Goal: Task Accomplishment & Management: Use online tool/utility

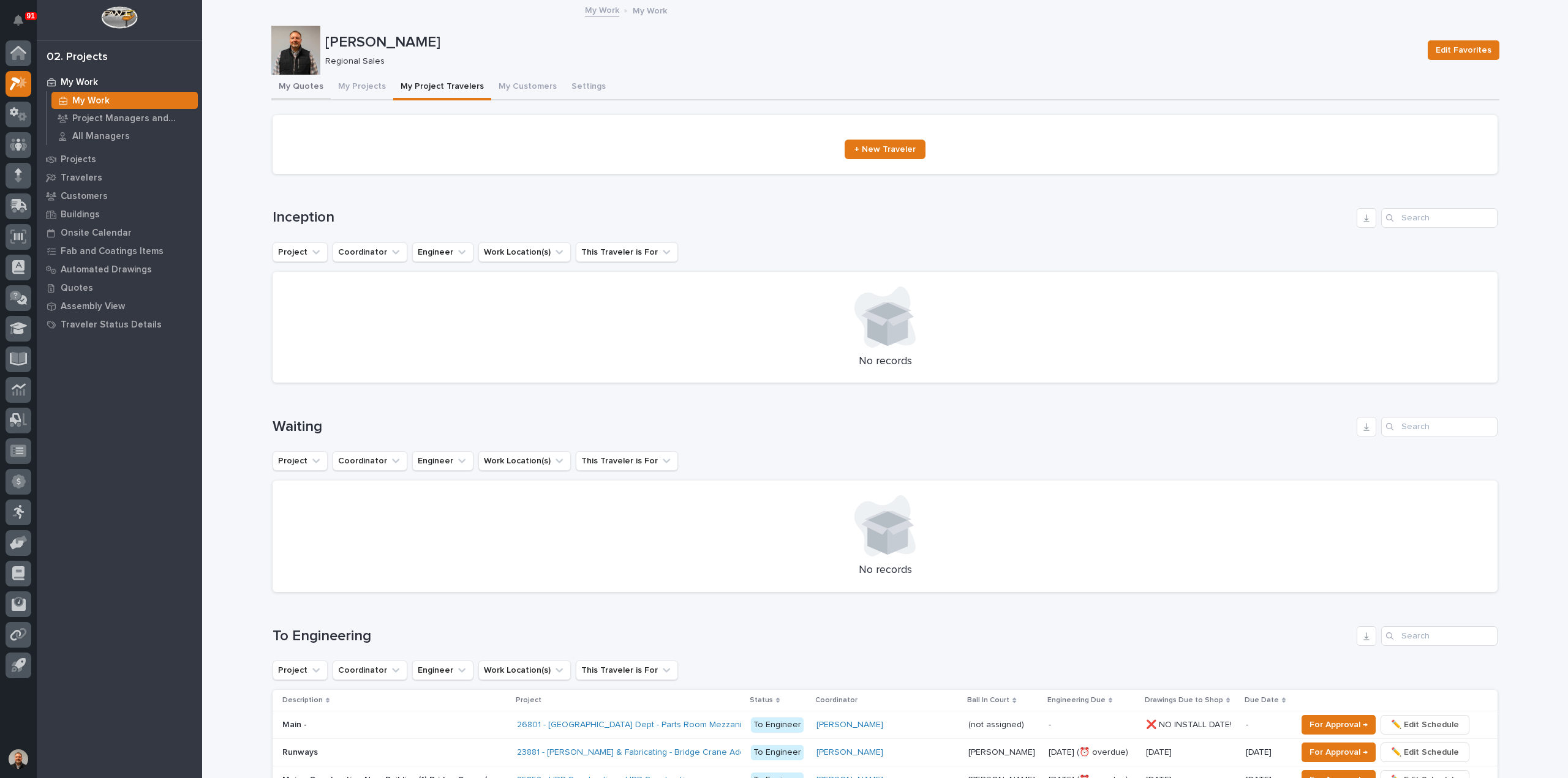
click at [296, 87] on button "My Quotes" at bounding box center [301, 87] width 59 height 25
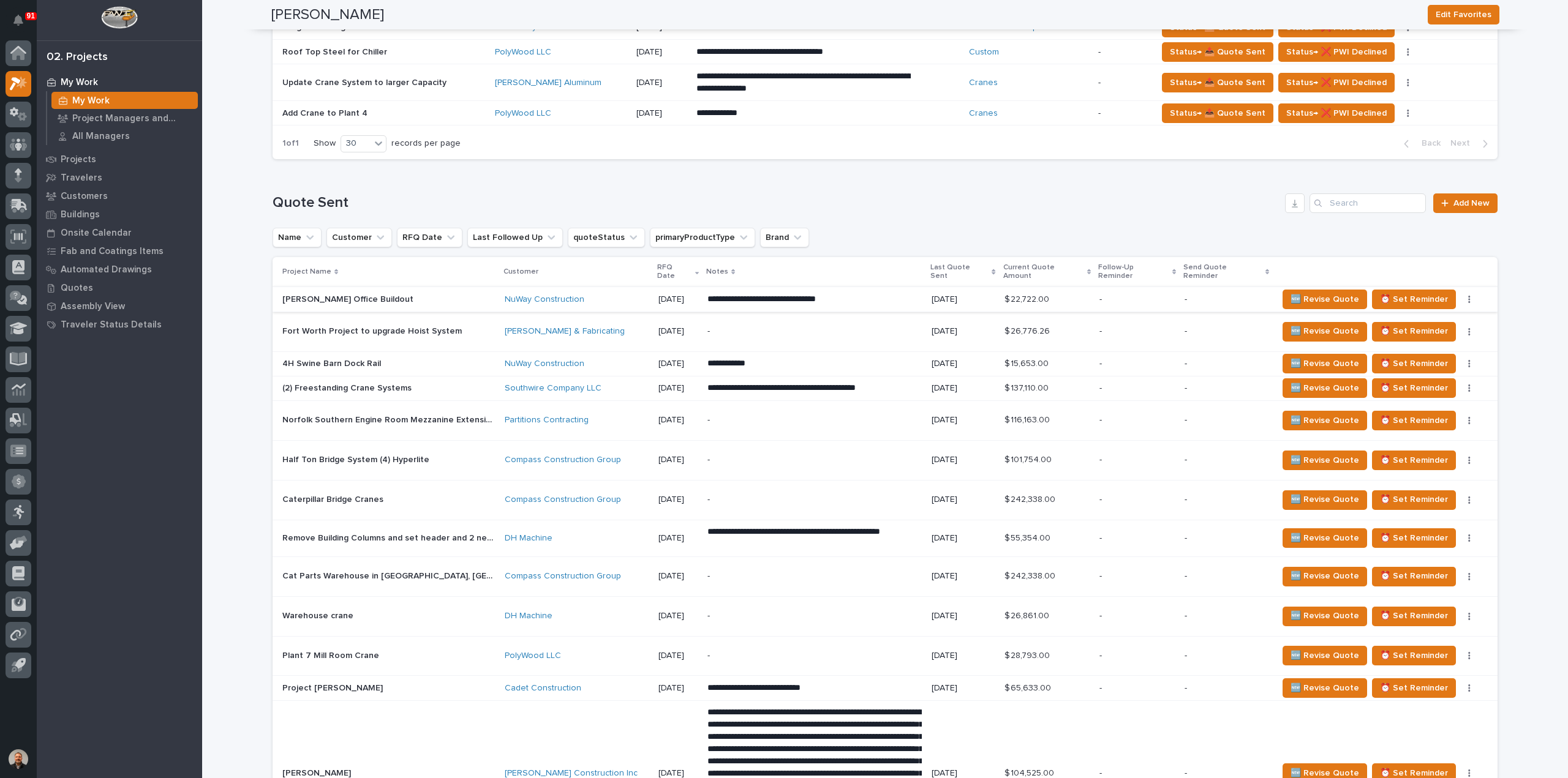
scroll to position [490, 0]
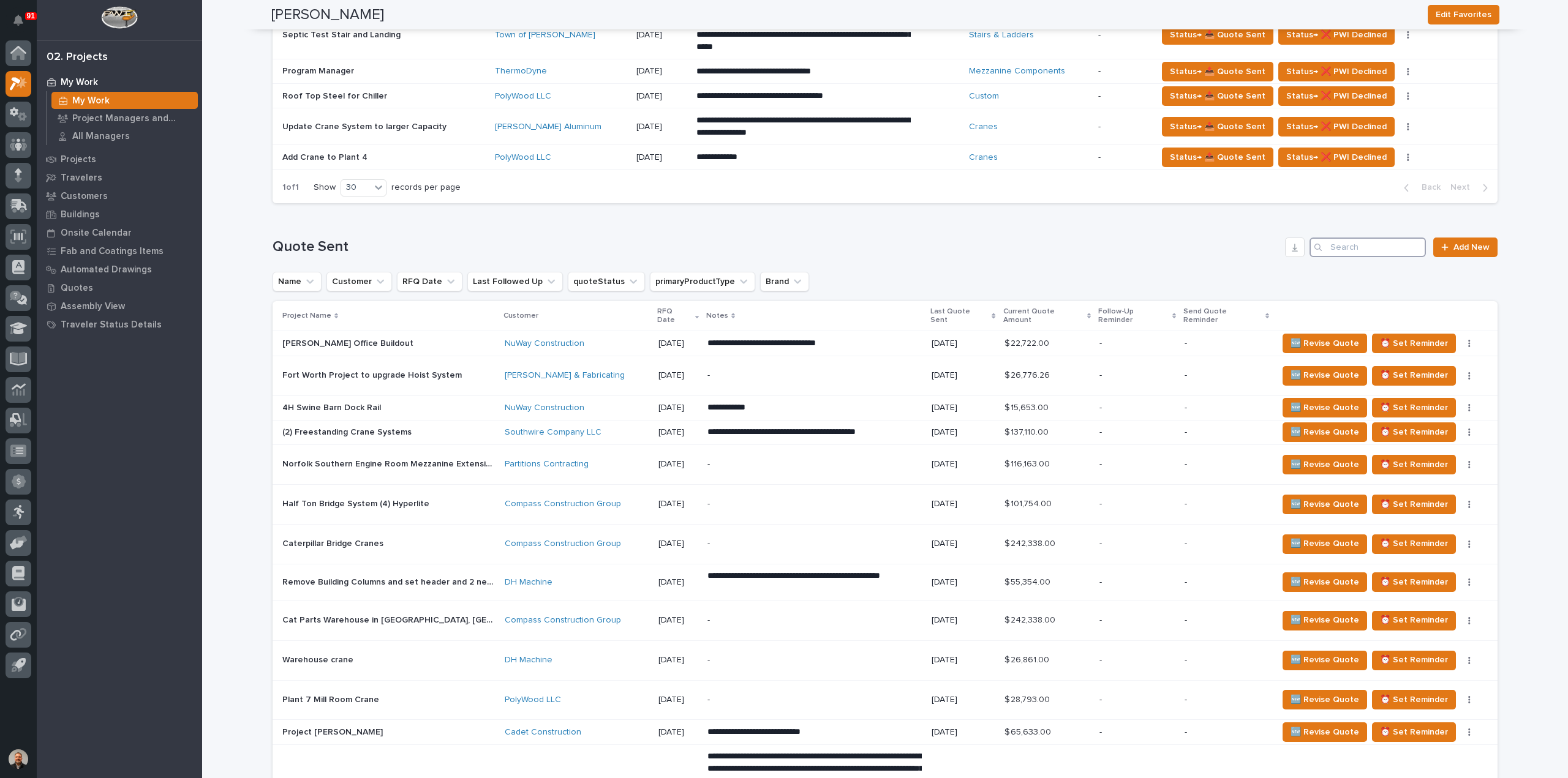
click at [1348, 249] on input "Search" at bounding box center [1368, 247] width 116 height 20
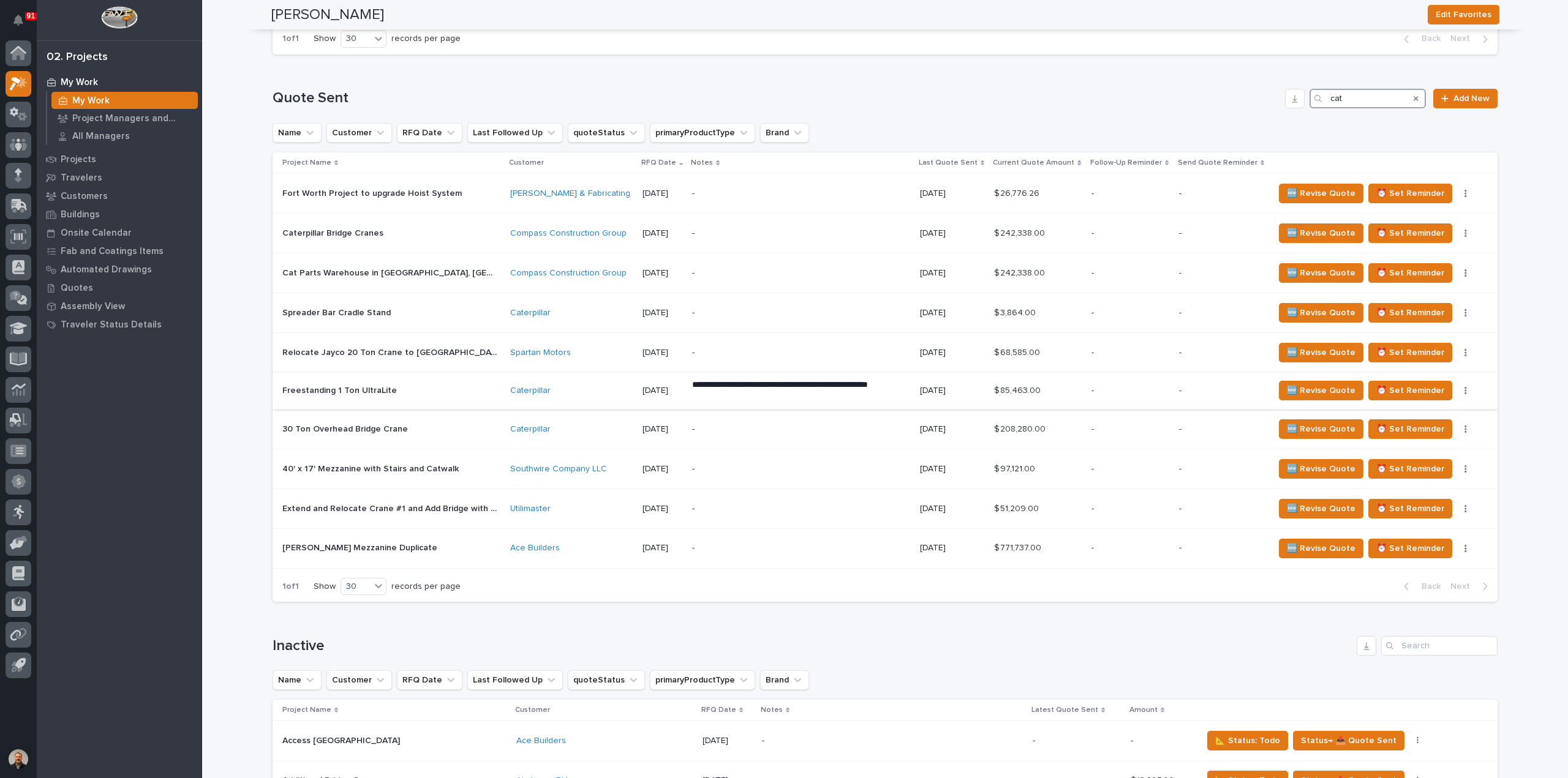
scroll to position [735, 0]
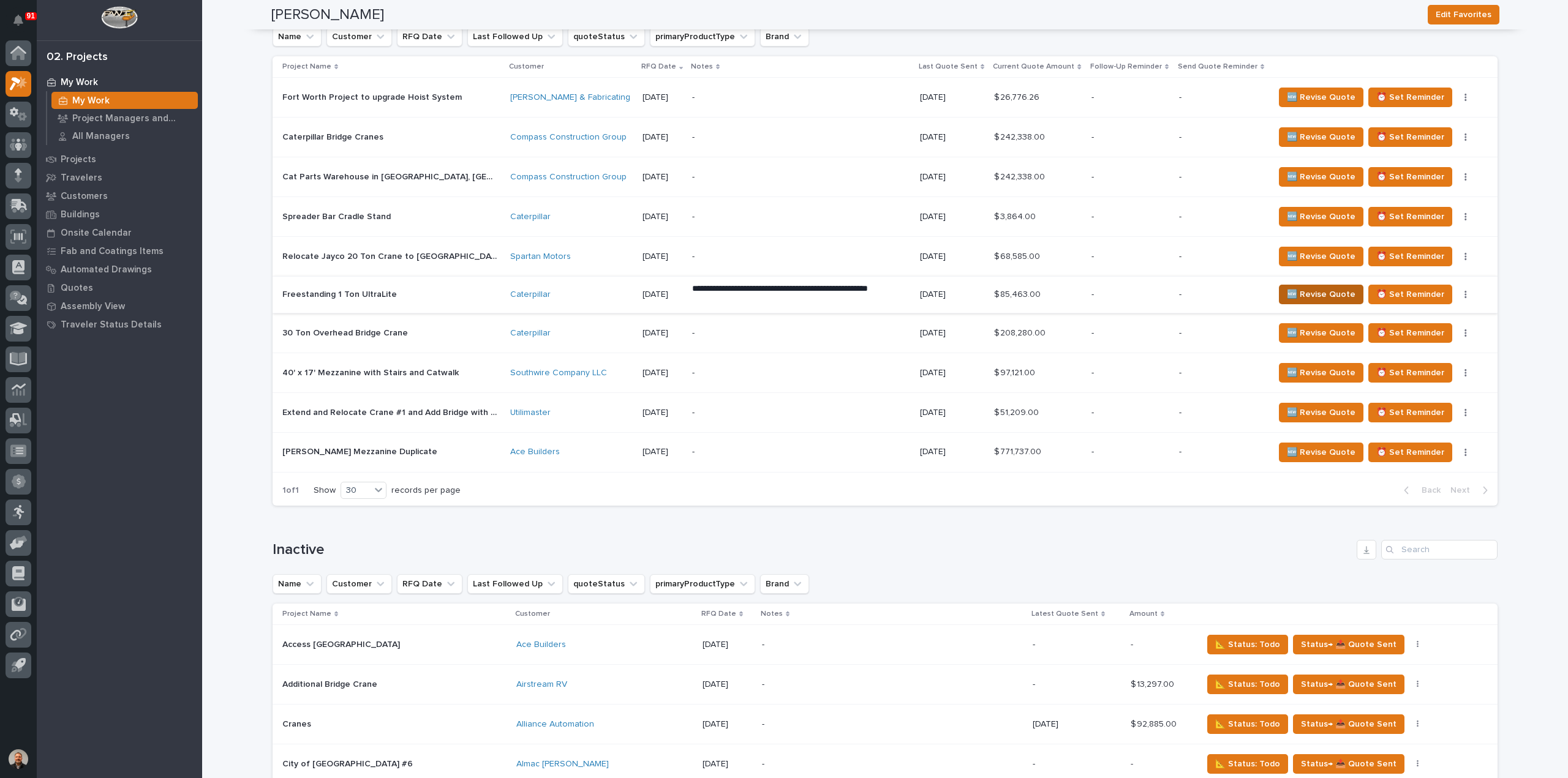
type input "cat"
click at [1327, 288] on span "🆕 Revise Quote" at bounding box center [1321, 294] width 69 height 14
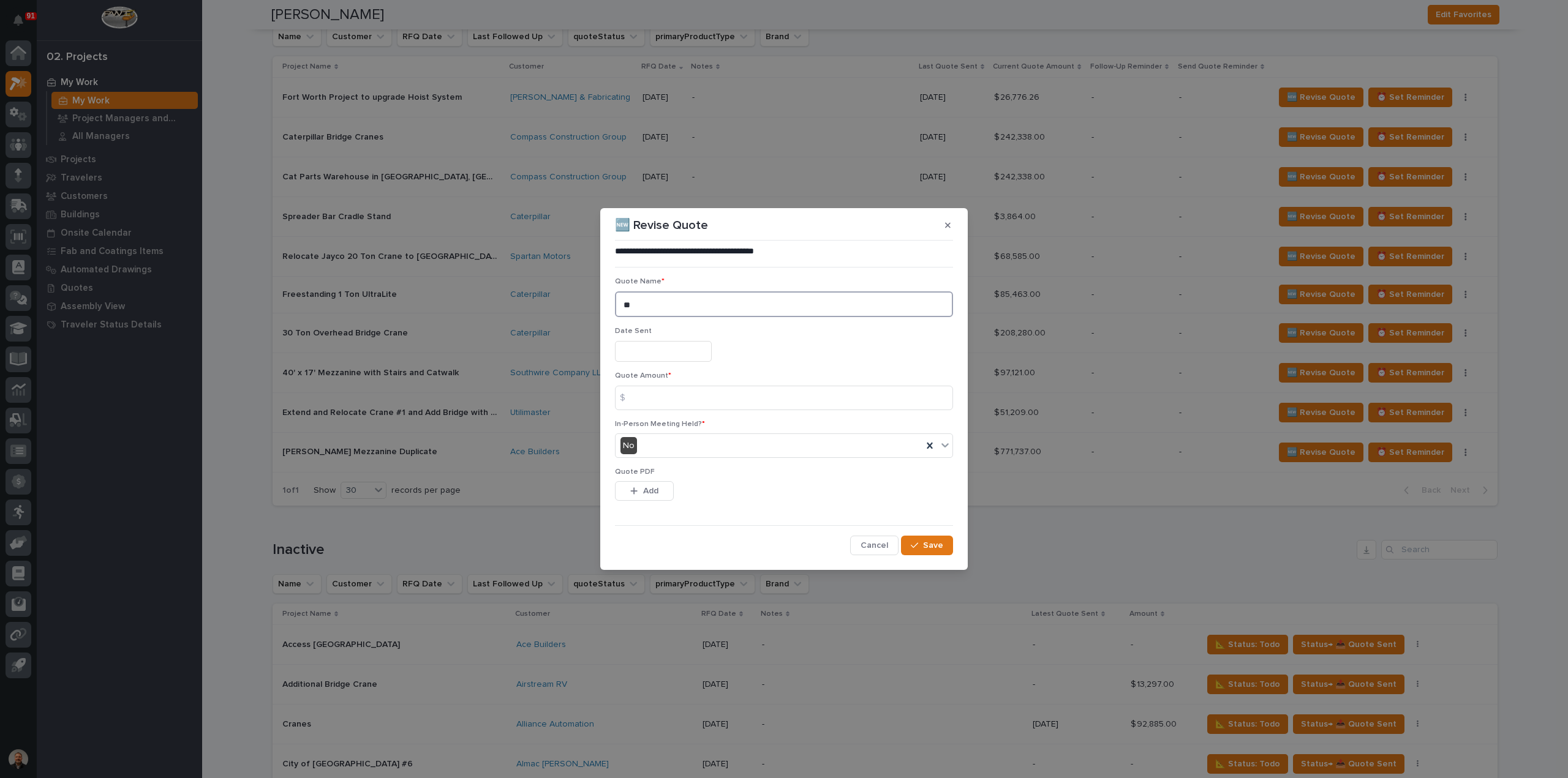
click at [635, 305] on textarea "**" at bounding box center [784, 305] width 338 height 25
type textarea "**"
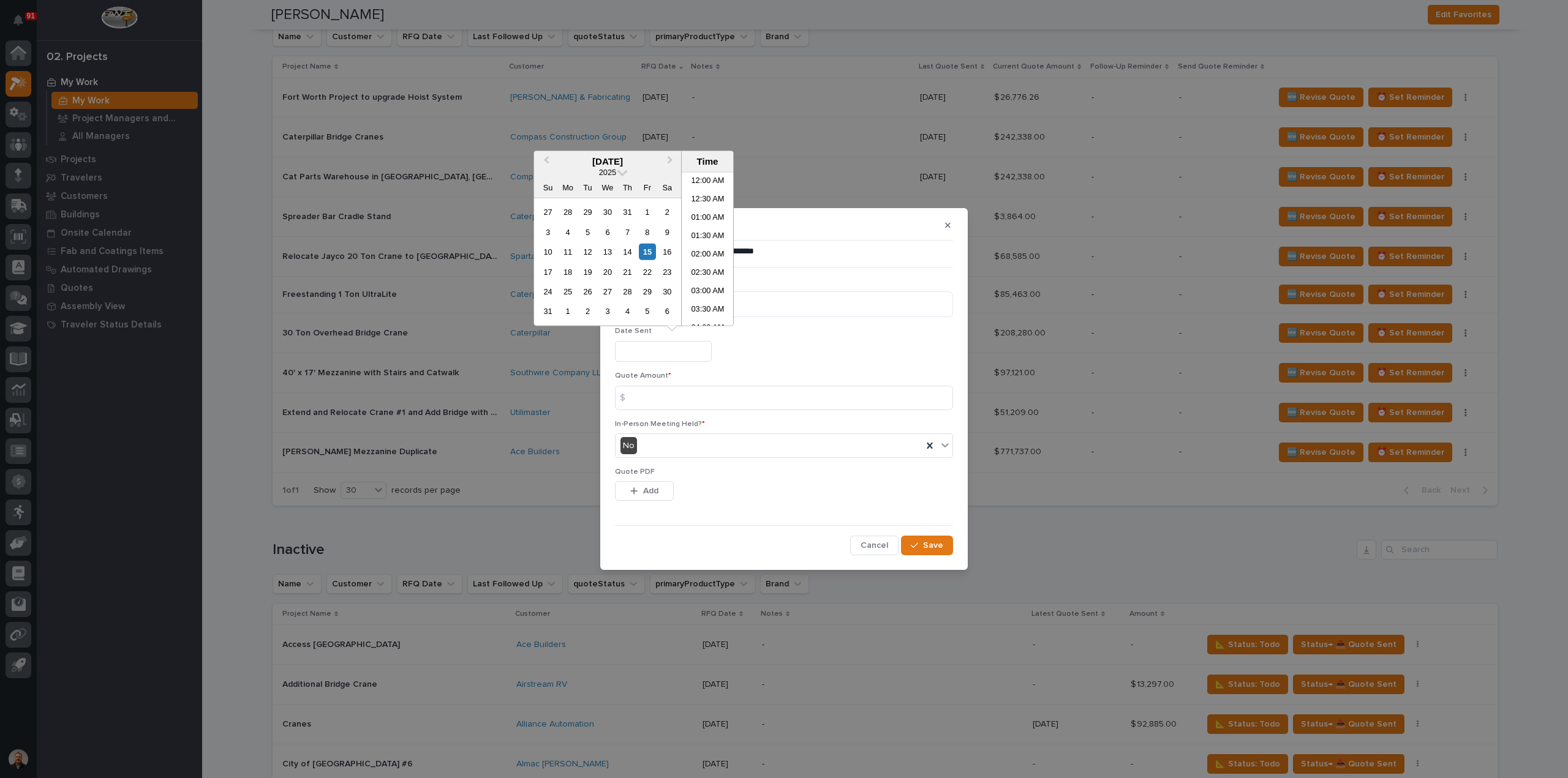
click at [643, 350] on input "text" at bounding box center [664, 351] width 97 height 21
click at [707, 263] on li "04:00 PM" at bounding box center [707, 268] width 52 height 19
type input "**********"
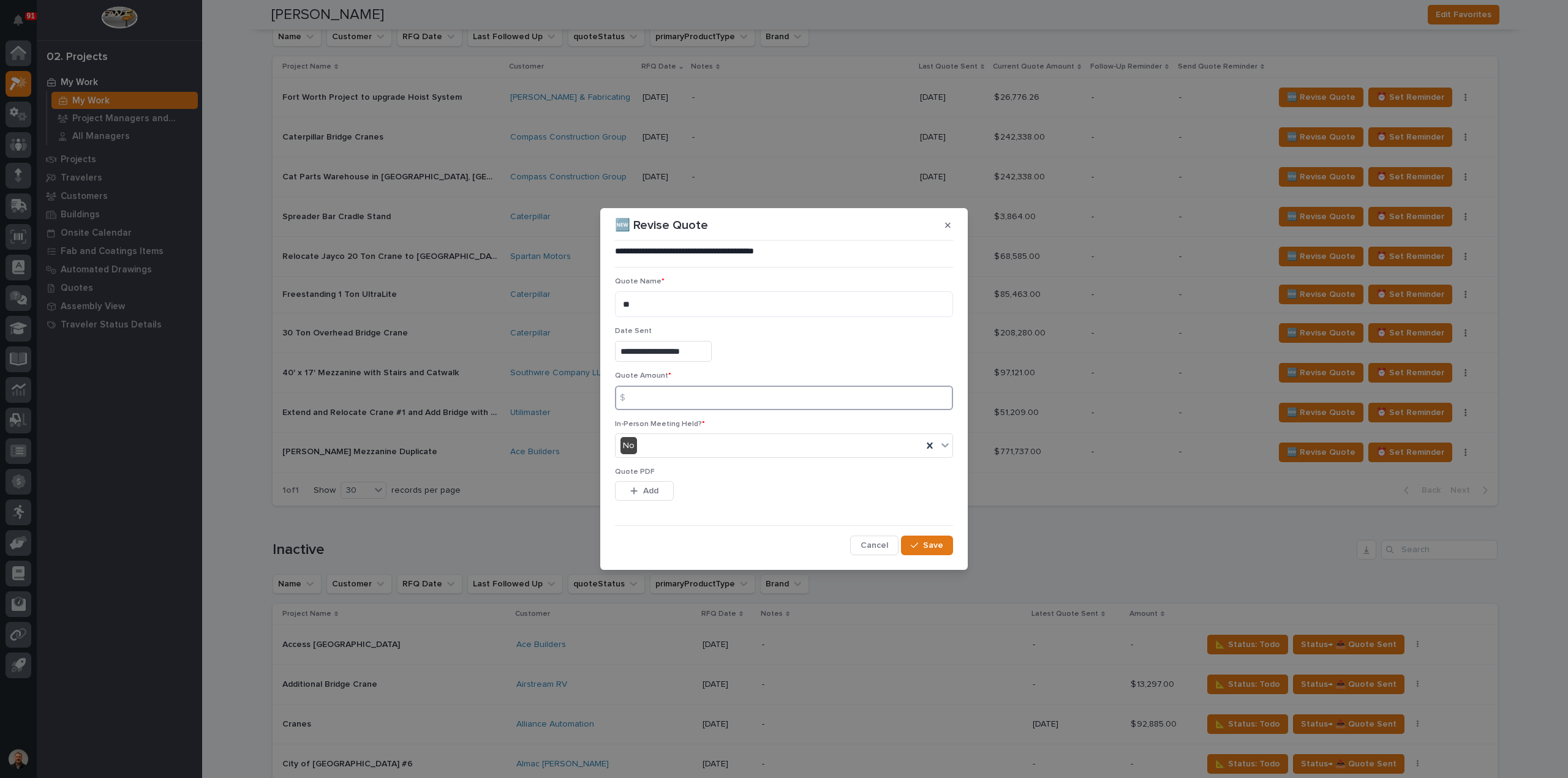
click at [648, 399] on input at bounding box center [784, 398] width 338 height 25
click at [639, 397] on input at bounding box center [784, 398] width 338 height 25
type input "82941"
click at [644, 489] on span "Add" at bounding box center [651, 490] width 15 height 11
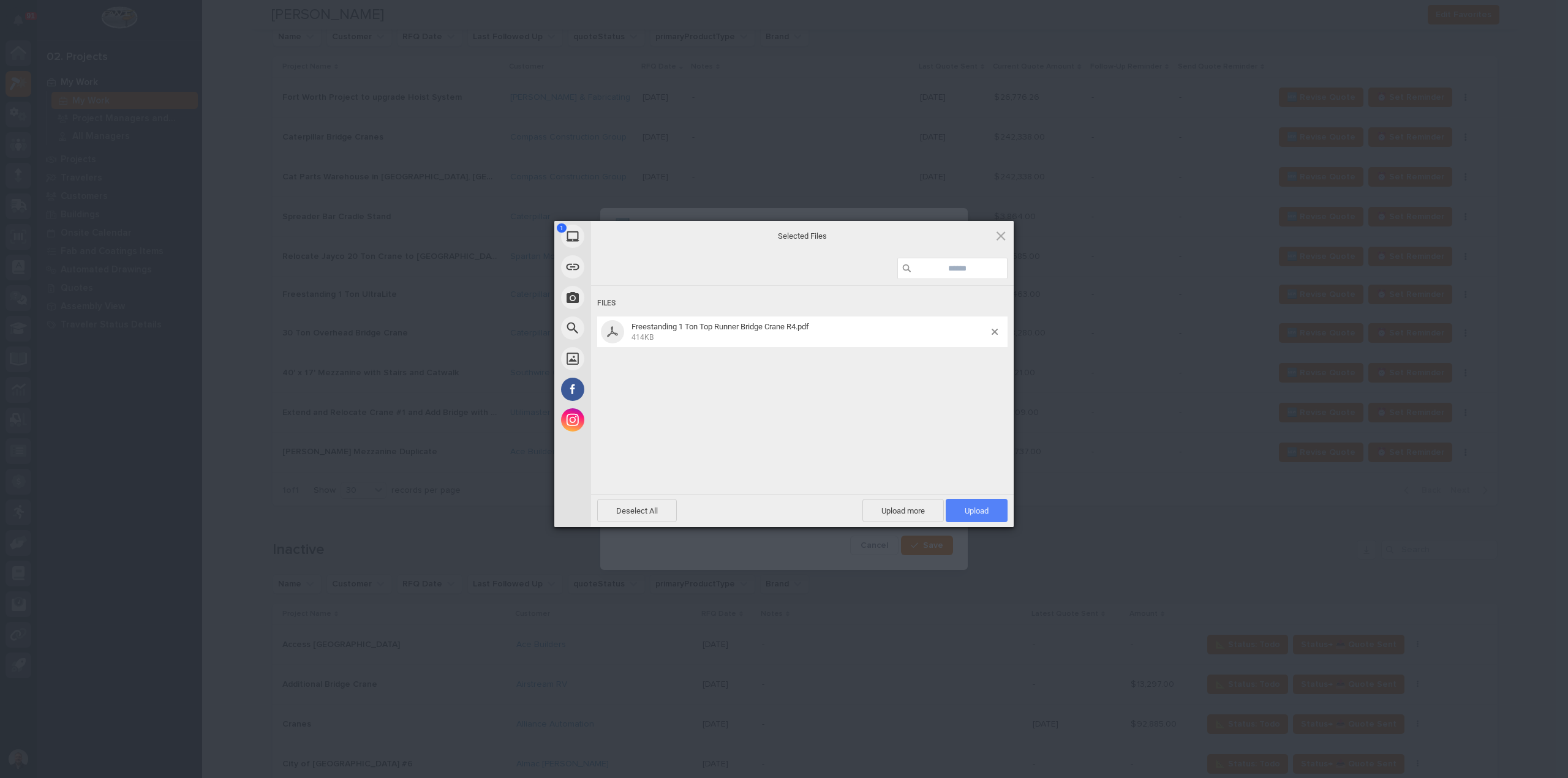
click at [981, 509] on span "Upload 1" at bounding box center [977, 511] width 24 height 9
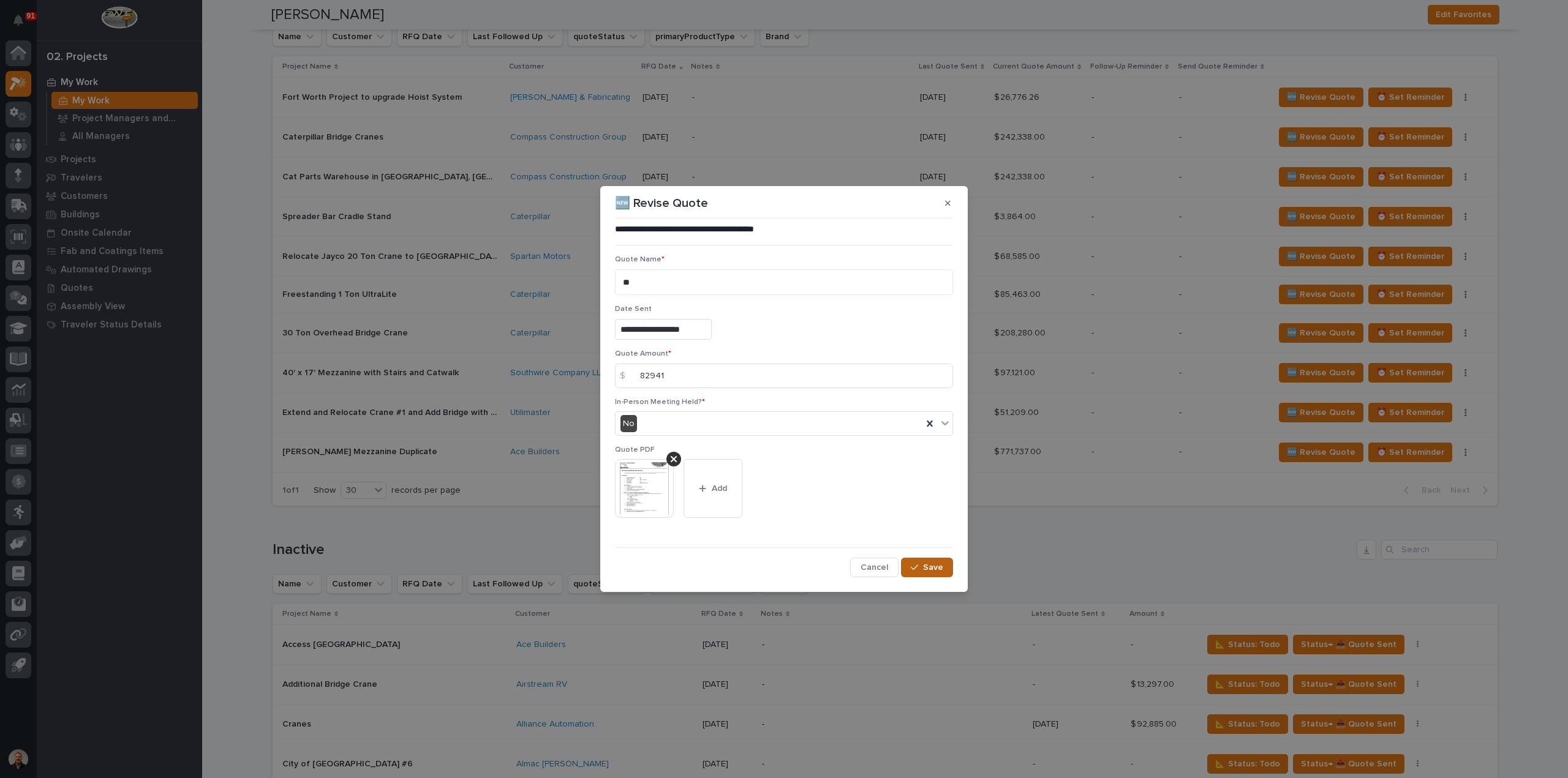
click at [936, 564] on span "Save" at bounding box center [934, 567] width 20 height 11
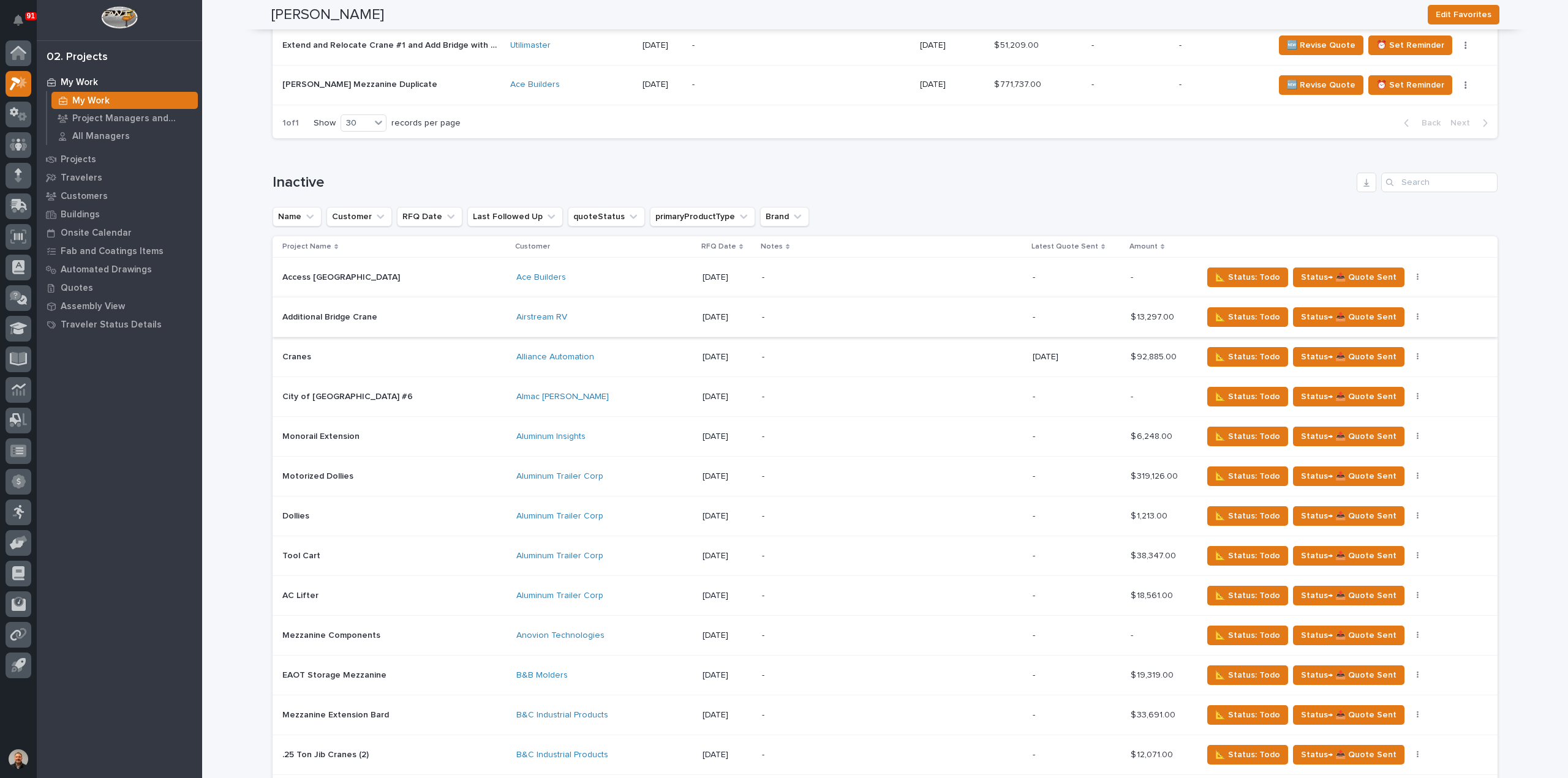
scroll to position [674, 0]
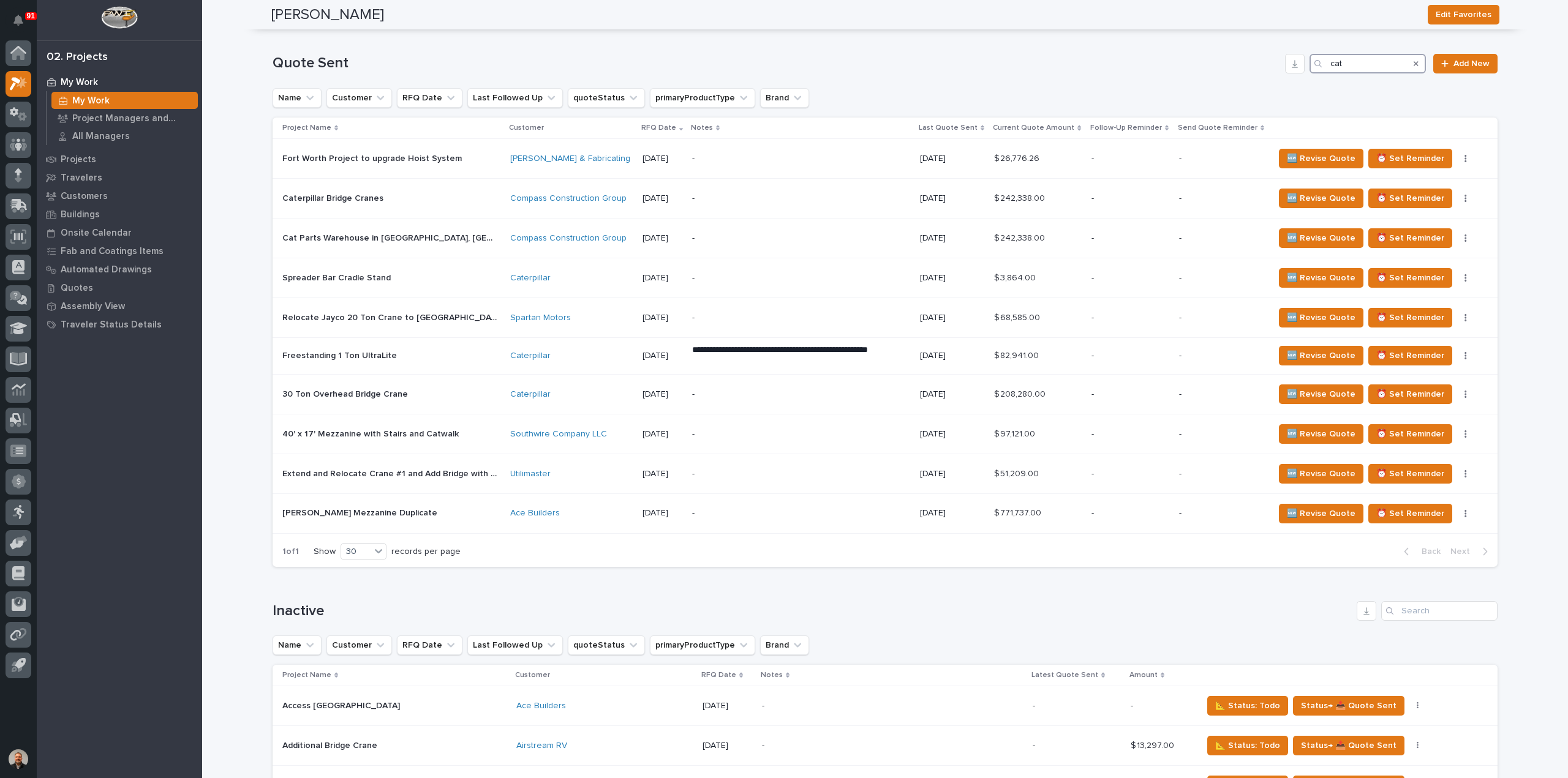
click at [1341, 60] on input "cat" at bounding box center [1368, 64] width 116 height 20
type input "c"
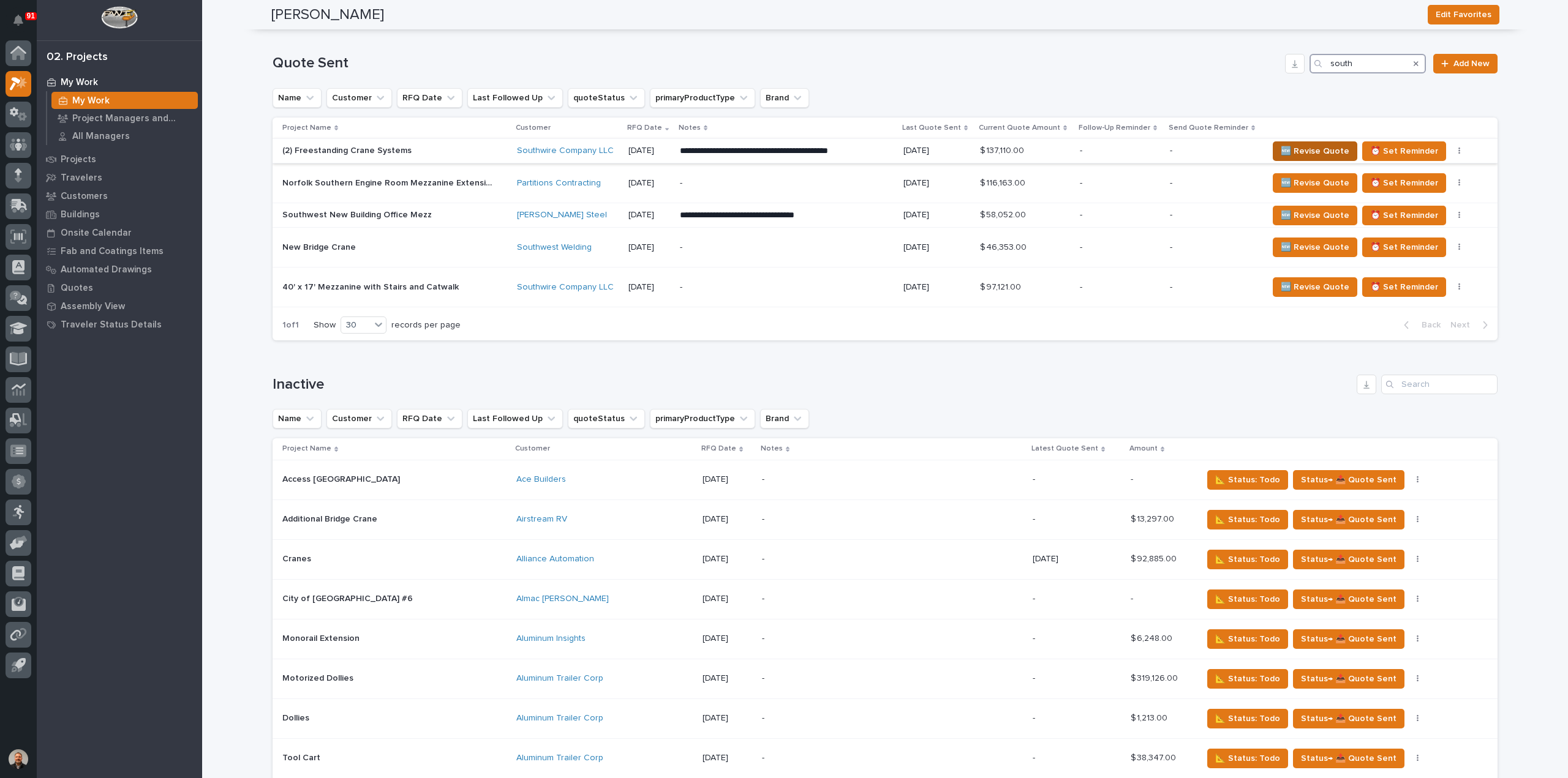
type input "south"
click at [1315, 146] on span "🆕 Revise Quote" at bounding box center [1315, 151] width 69 height 14
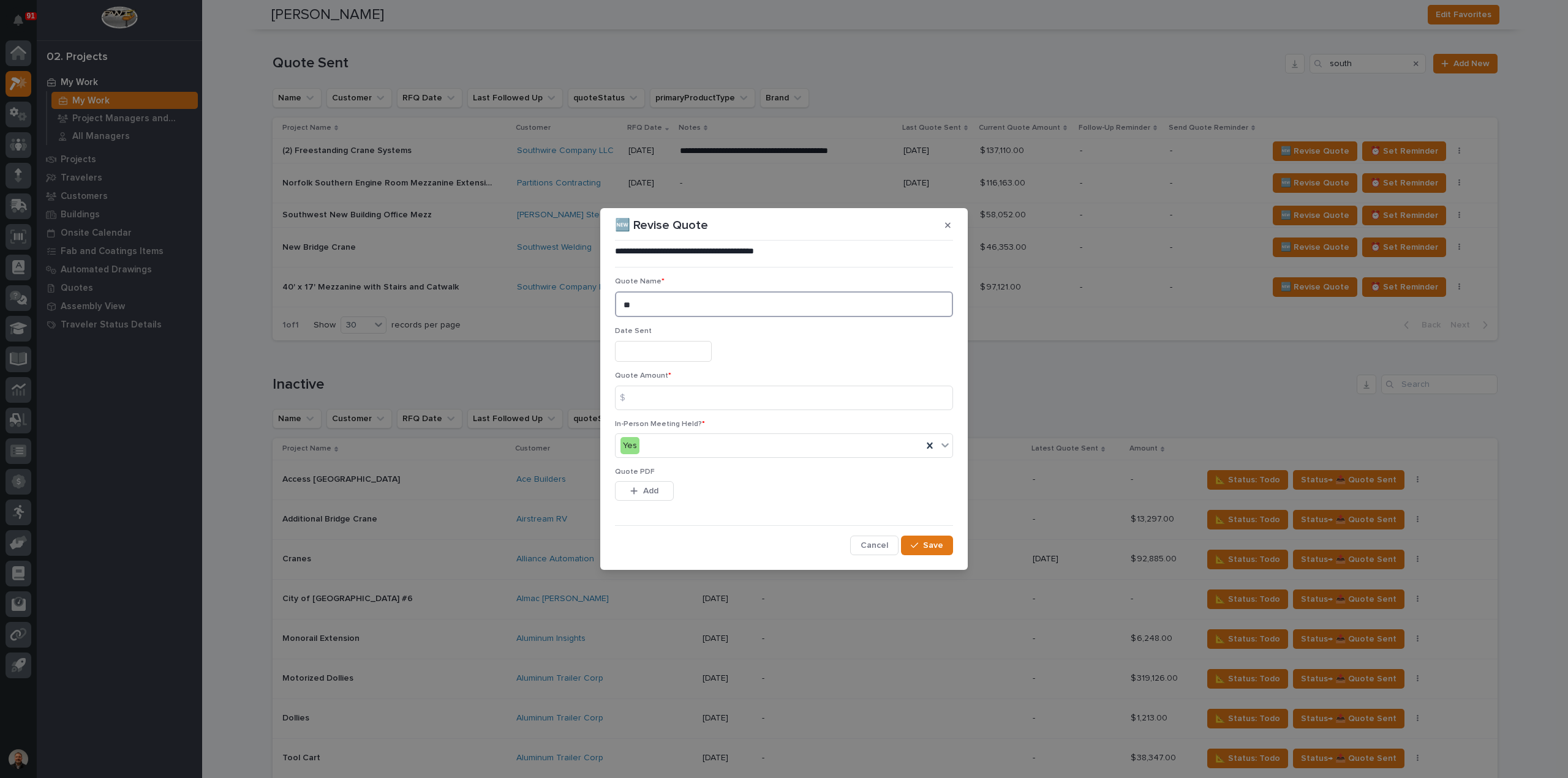
click at [634, 305] on textarea "**" at bounding box center [784, 305] width 338 height 25
type textarea "**"
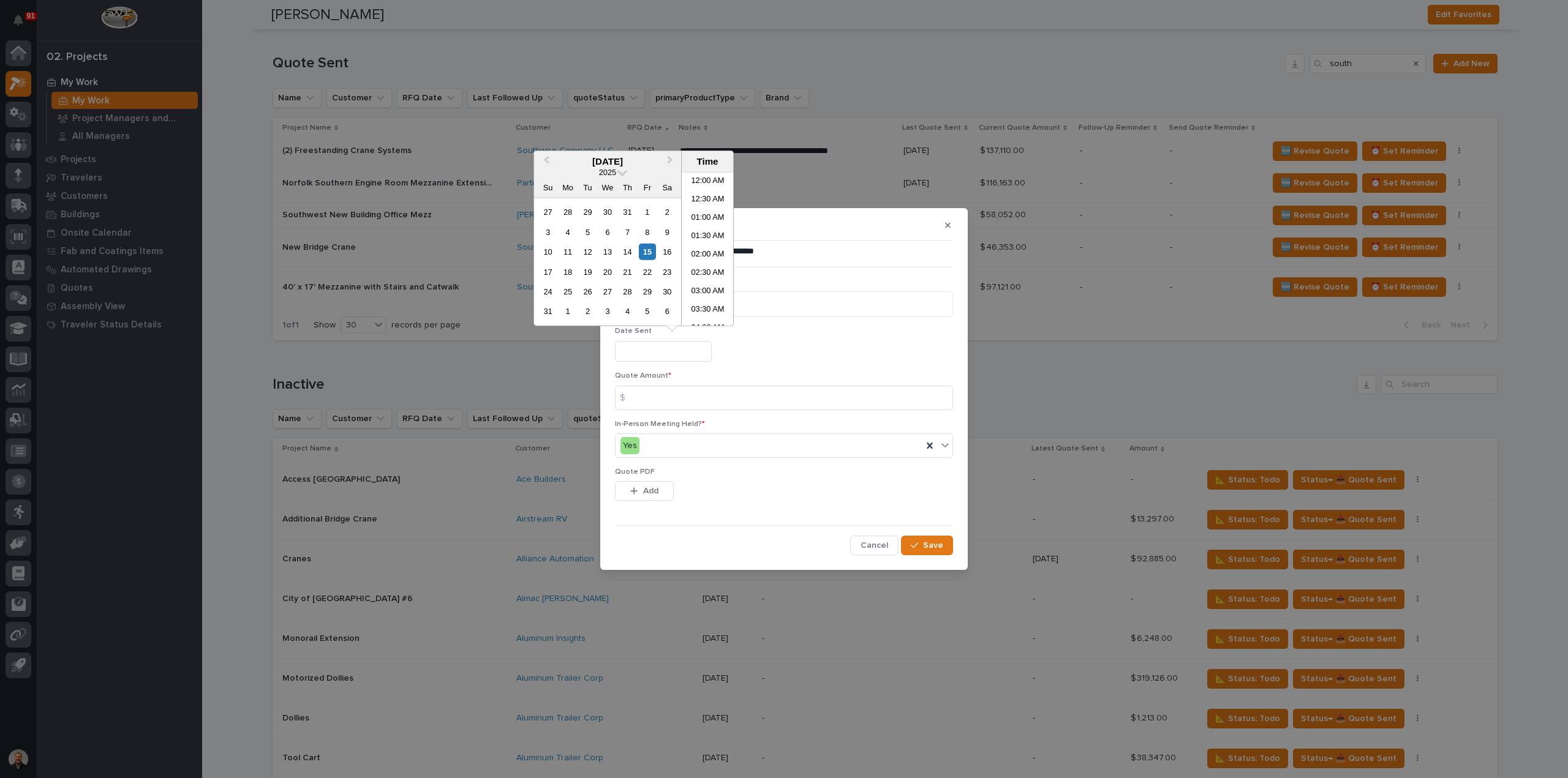
click at [646, 353] on input "text" at bounding box center [664, 351] width 97 height 21
click at [705, 269] on li "04:00 PM" at bounding box center [707, 268] width 52 height 19
type input "**********"
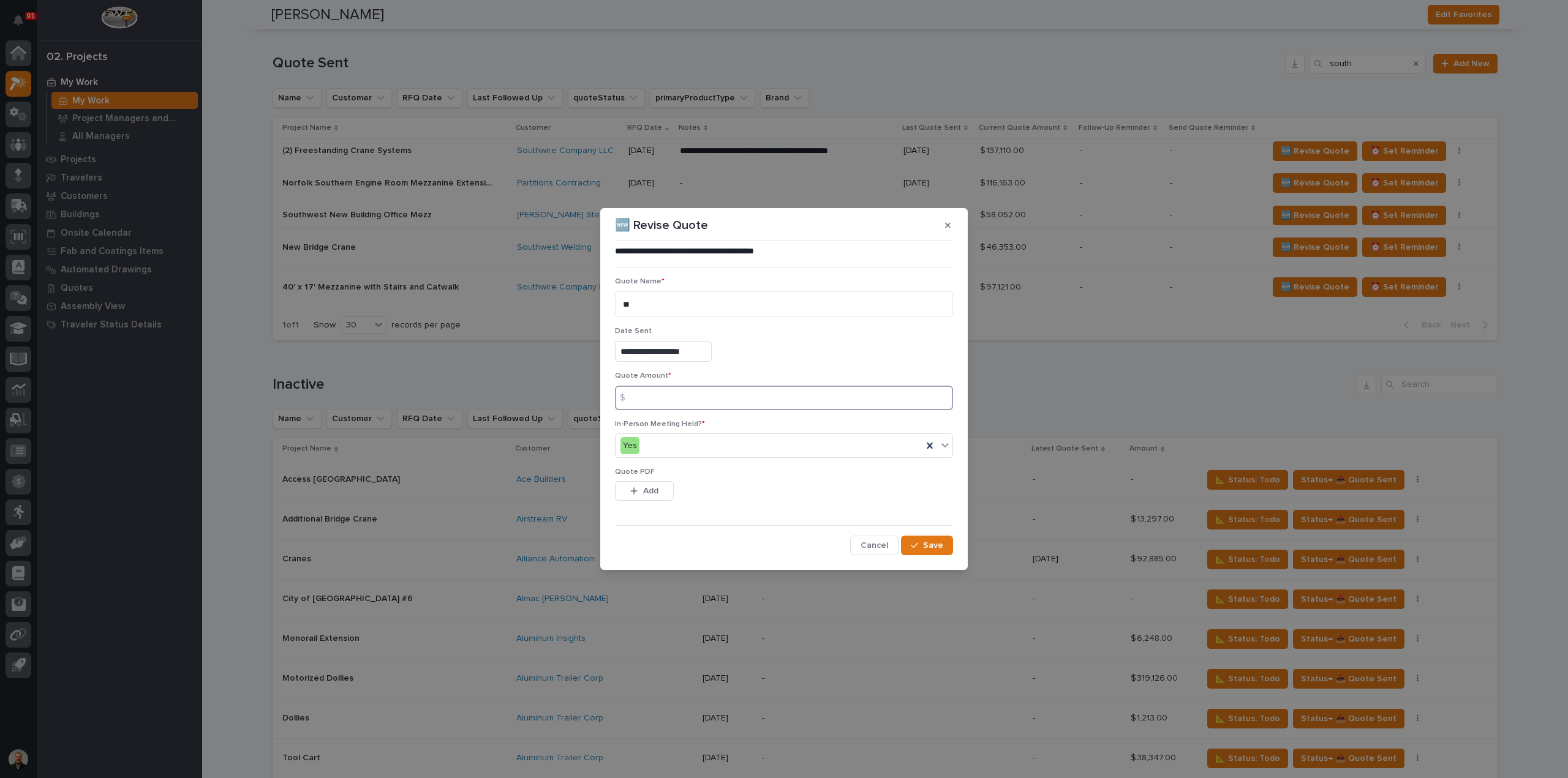
click at [649, 401] on input at bounding box center [784, 398] width 338 height 25
click at [642, 395] on input at bounding box center [784, 398] width 338 height 25
type input "134868"
click at [640, 490] on div "button" at bounding box center [637, 491] width 12 height 8
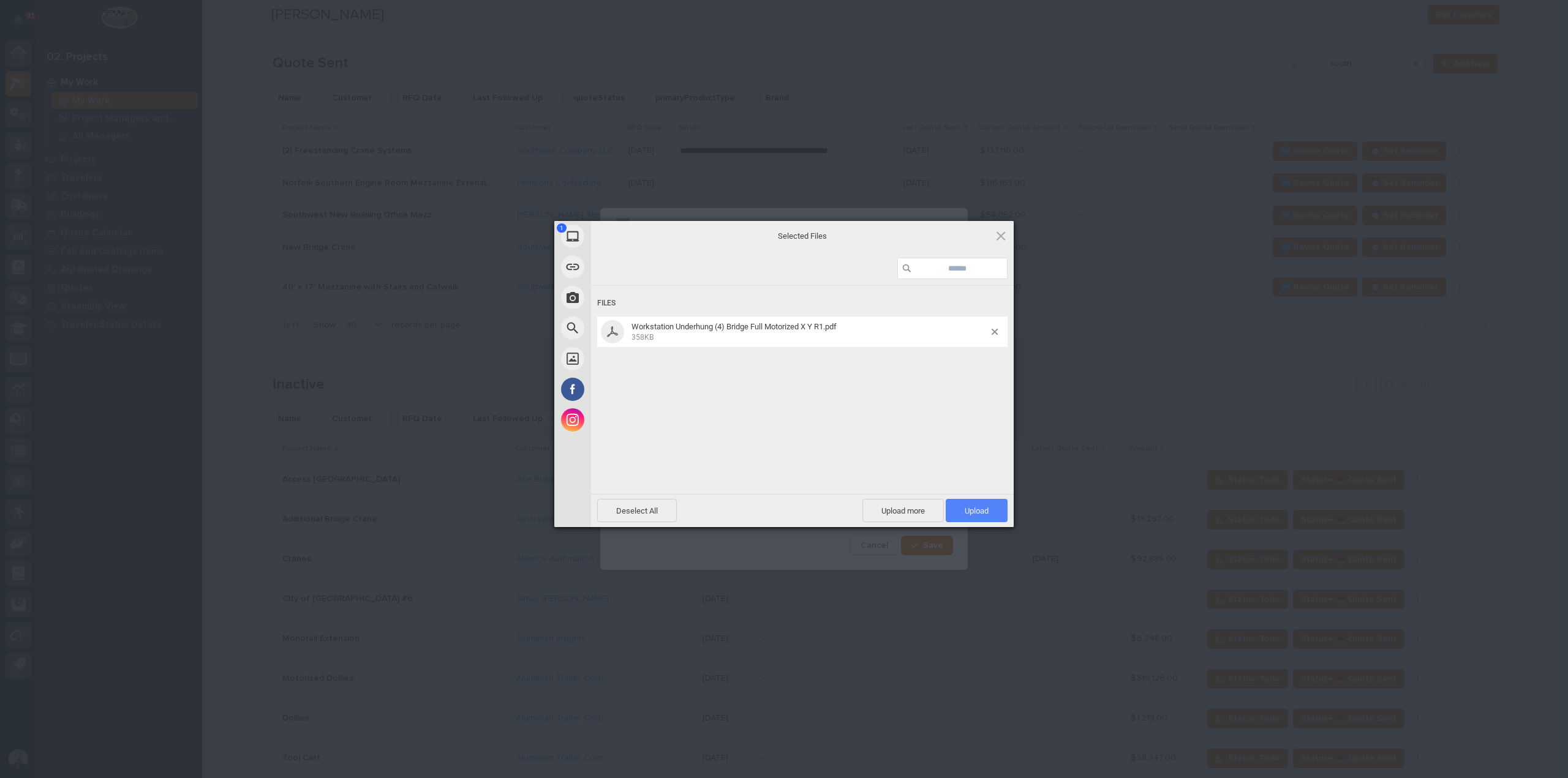
click at [981, 509] on span "Upload 1" at bounding box center [977, 511] width 24 height 9
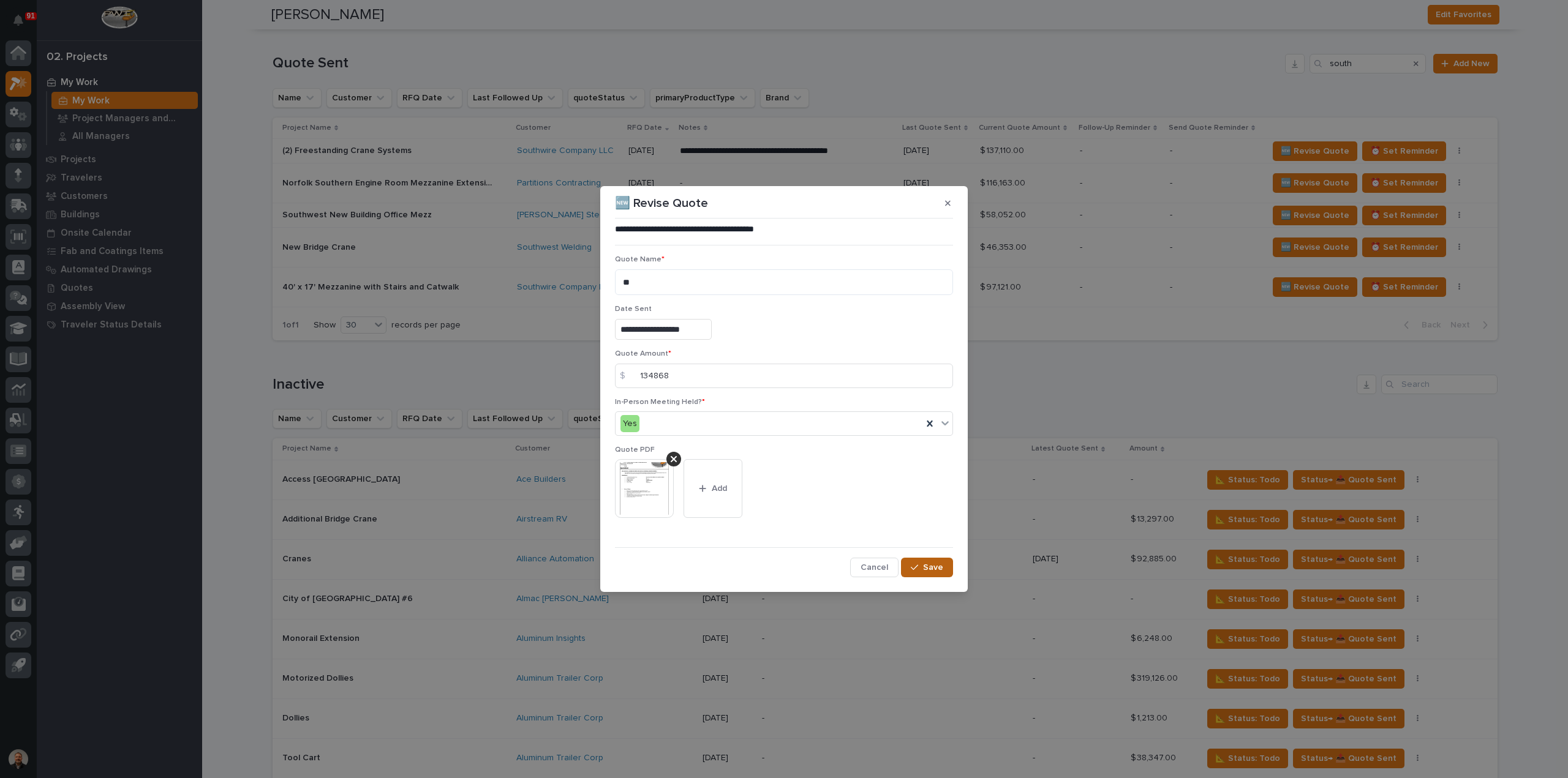
click at [926, 565] on span "Save" at bounding box center [934, 567] width 20 height 11
